Goal: Task Accomplishment & Management: Manage account settings

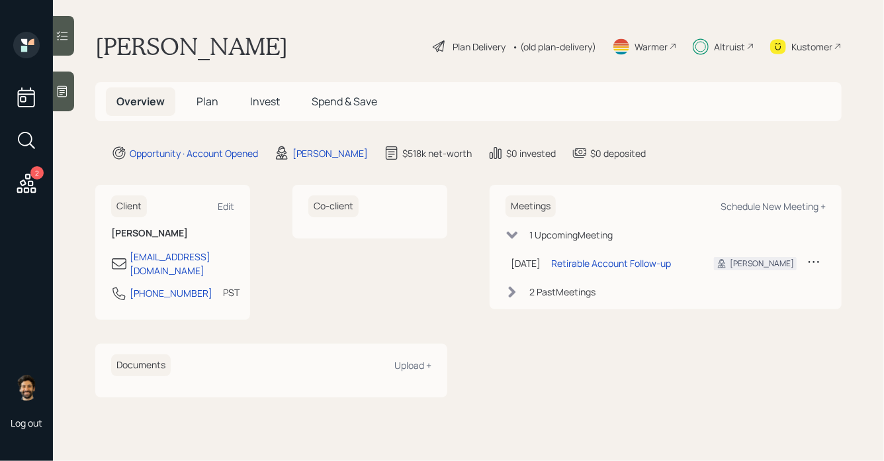
click at [256, 102] on span "Invest" at bounding box center [265, 101] width 30 height 15
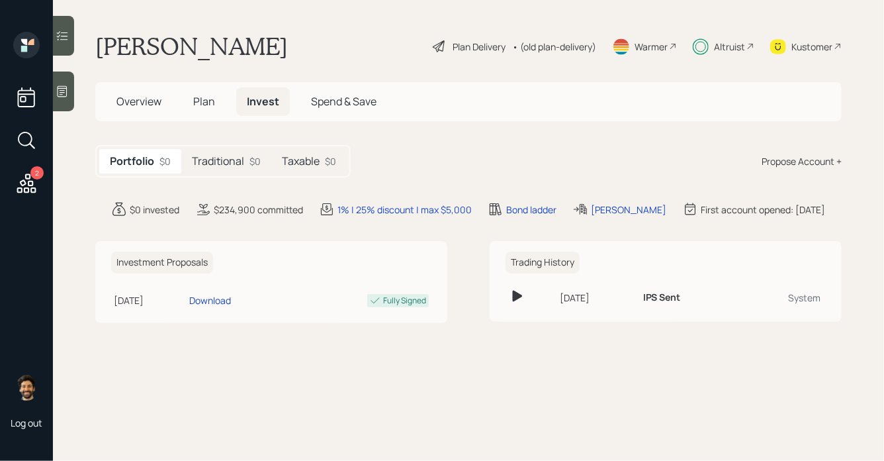
click at [236, 160] on h5 "Traditional" at bounding box center [218, 161] width 52 height 13
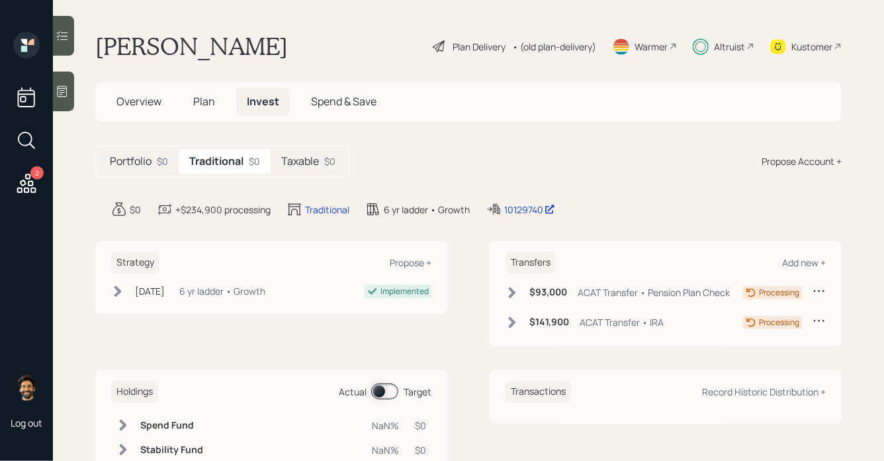
click at [515, 326] on icon at bounding box center [512, 322] width 13 height 13
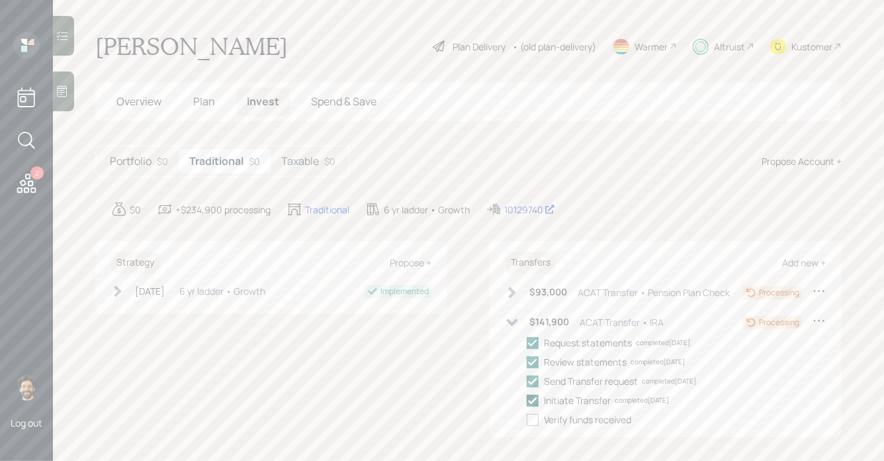
click at [534, 398] on icon at bounding box center [533, 400] width 12 height 12
click at [527, 400] on input "checkbox" at bounding box center [526, 400] width 1 height 1
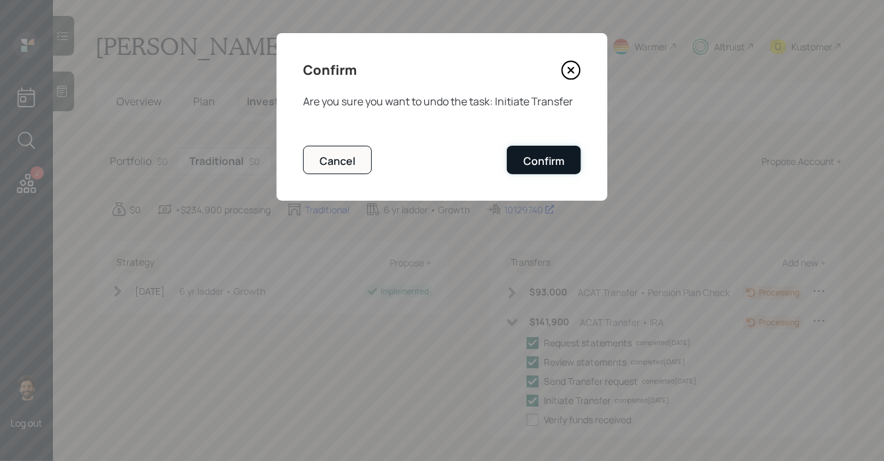
click at [568, 163] on button "Confirm" at bounding box center [544, 160] width 74 height 28
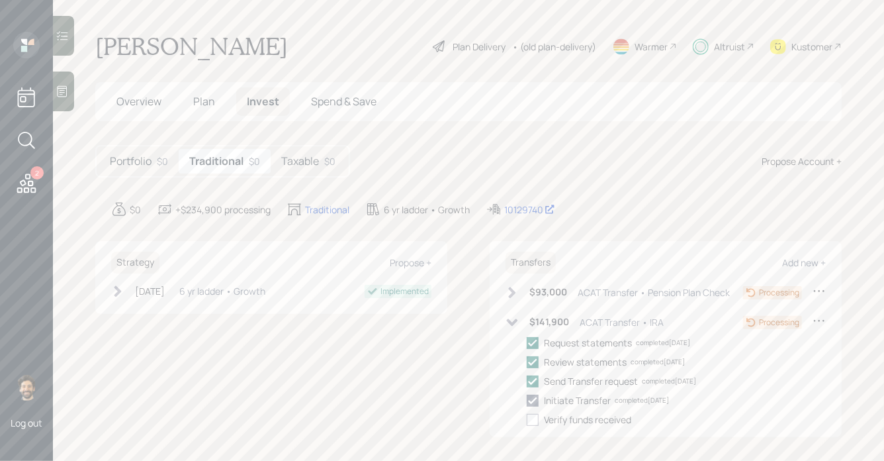
checkbox input "false"
